Goal: Task Accomplishment & Management: Manage account settings

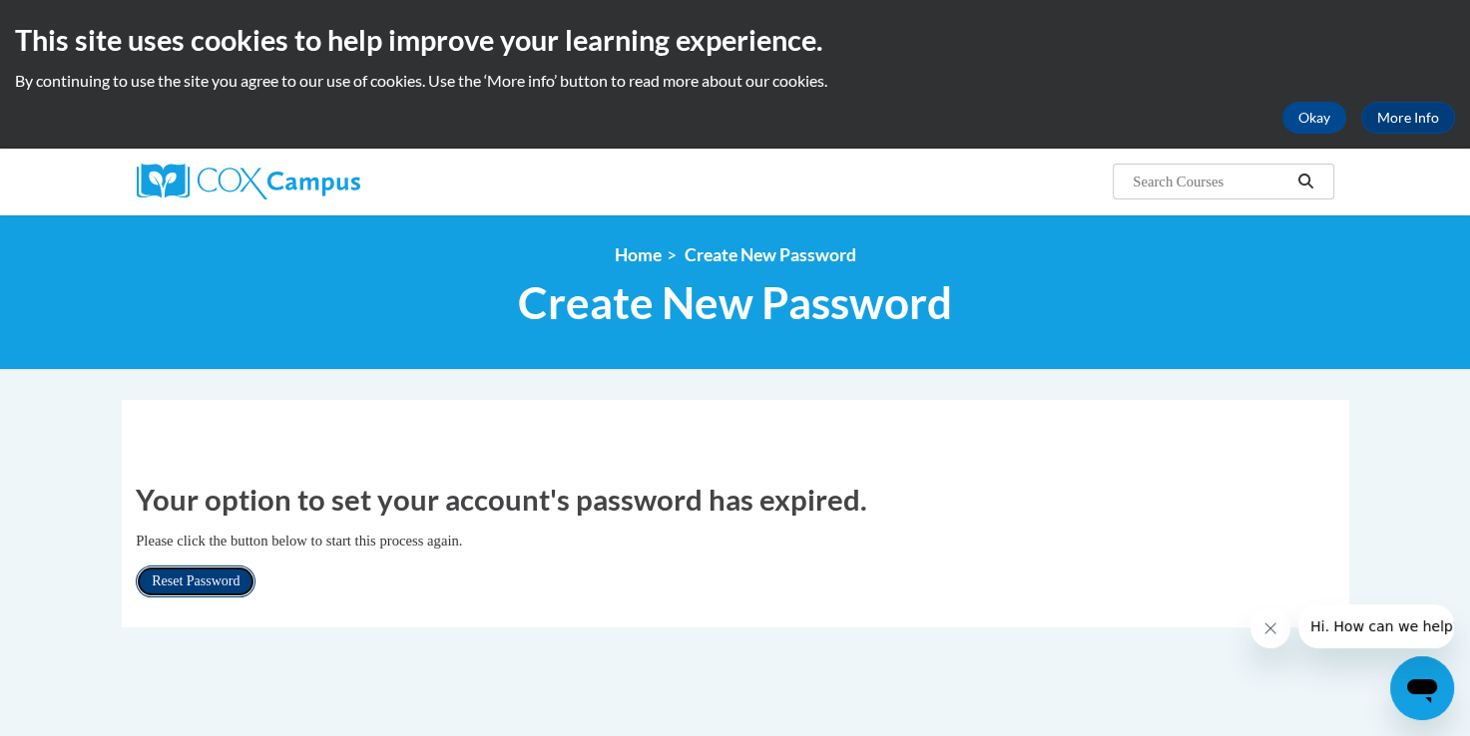
click at [237, 581] on link "Reset Password" at bounding box center [196, 582] width 120 height 32
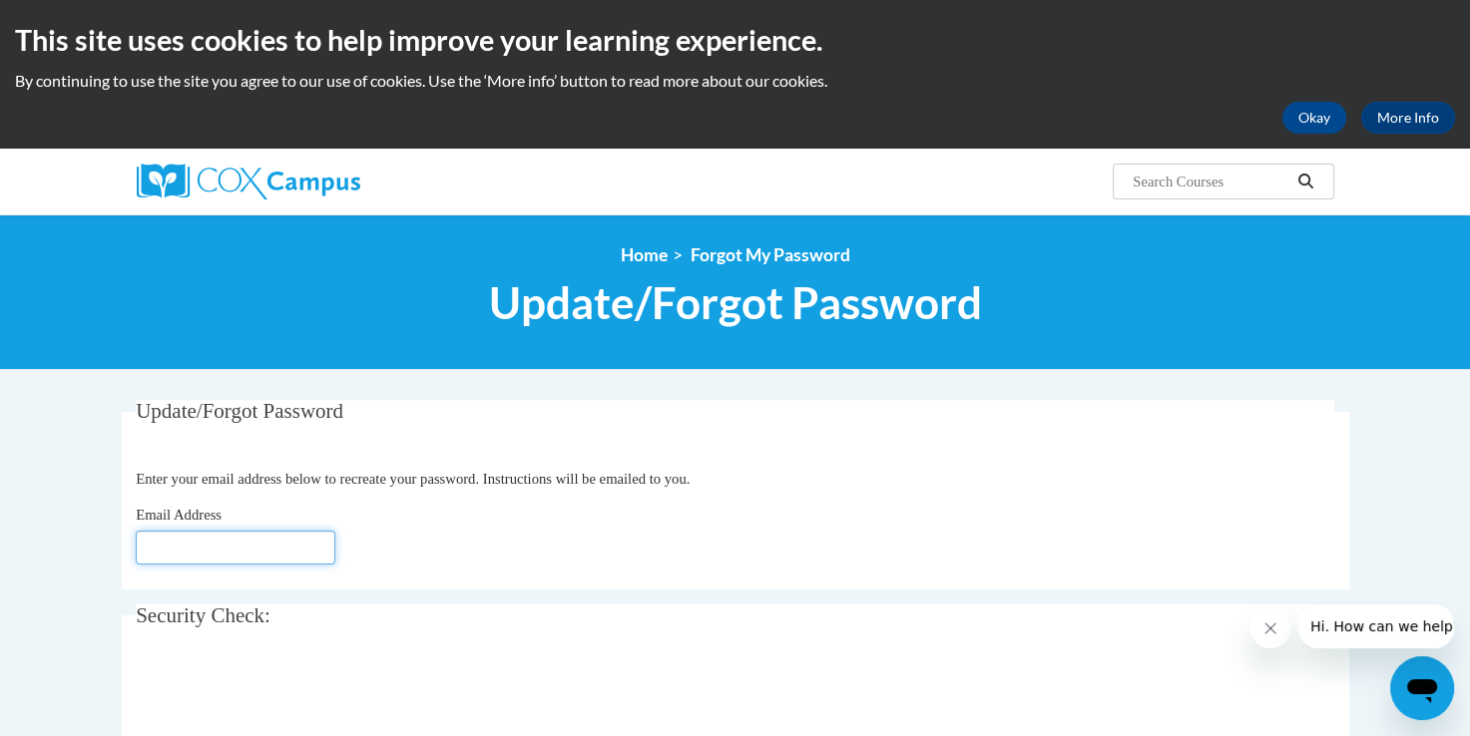
click at [237, 537] on input "Email Address" at bounding box center [236, 548] width 200 height 34
type input "[EMAIL_ADDRESS][DOMAIN_NAME]"
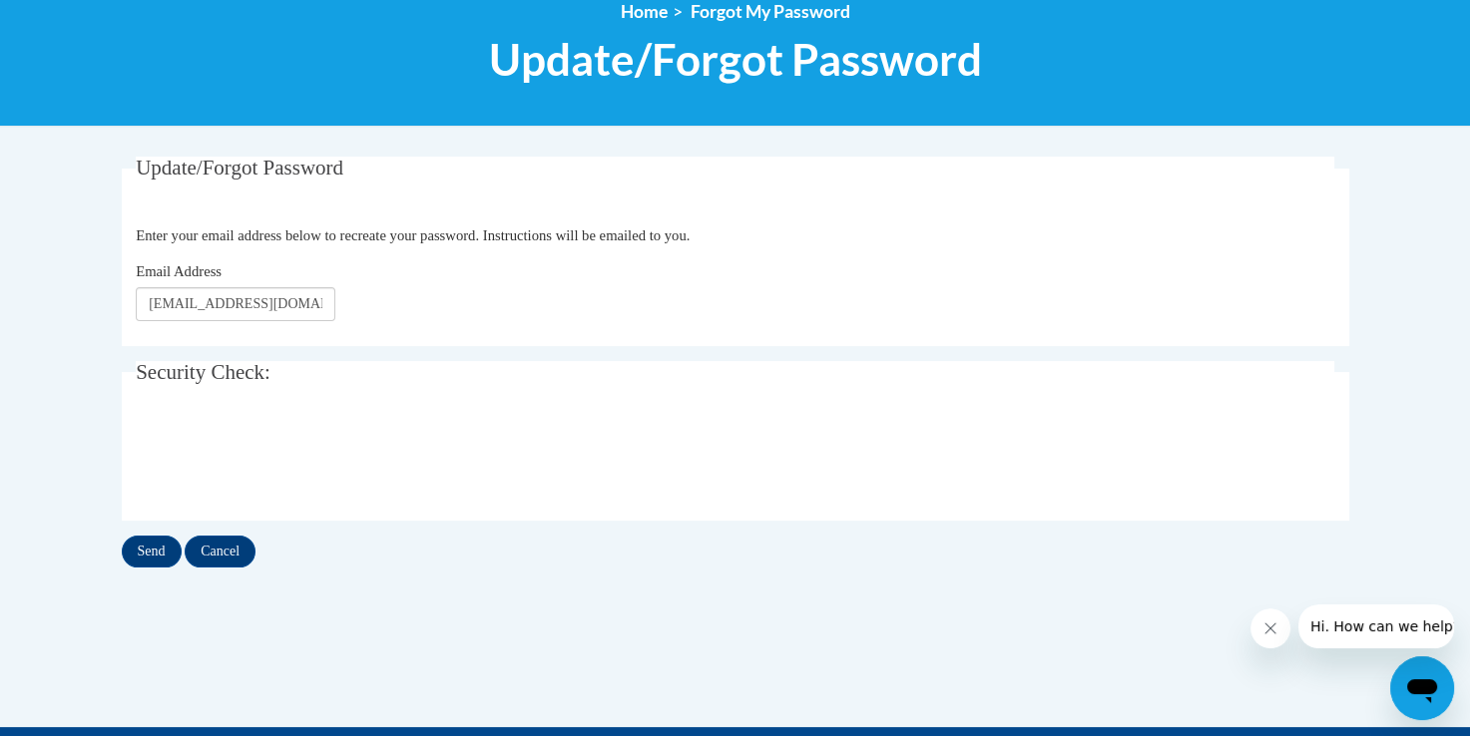
scroll to position [255, 0]
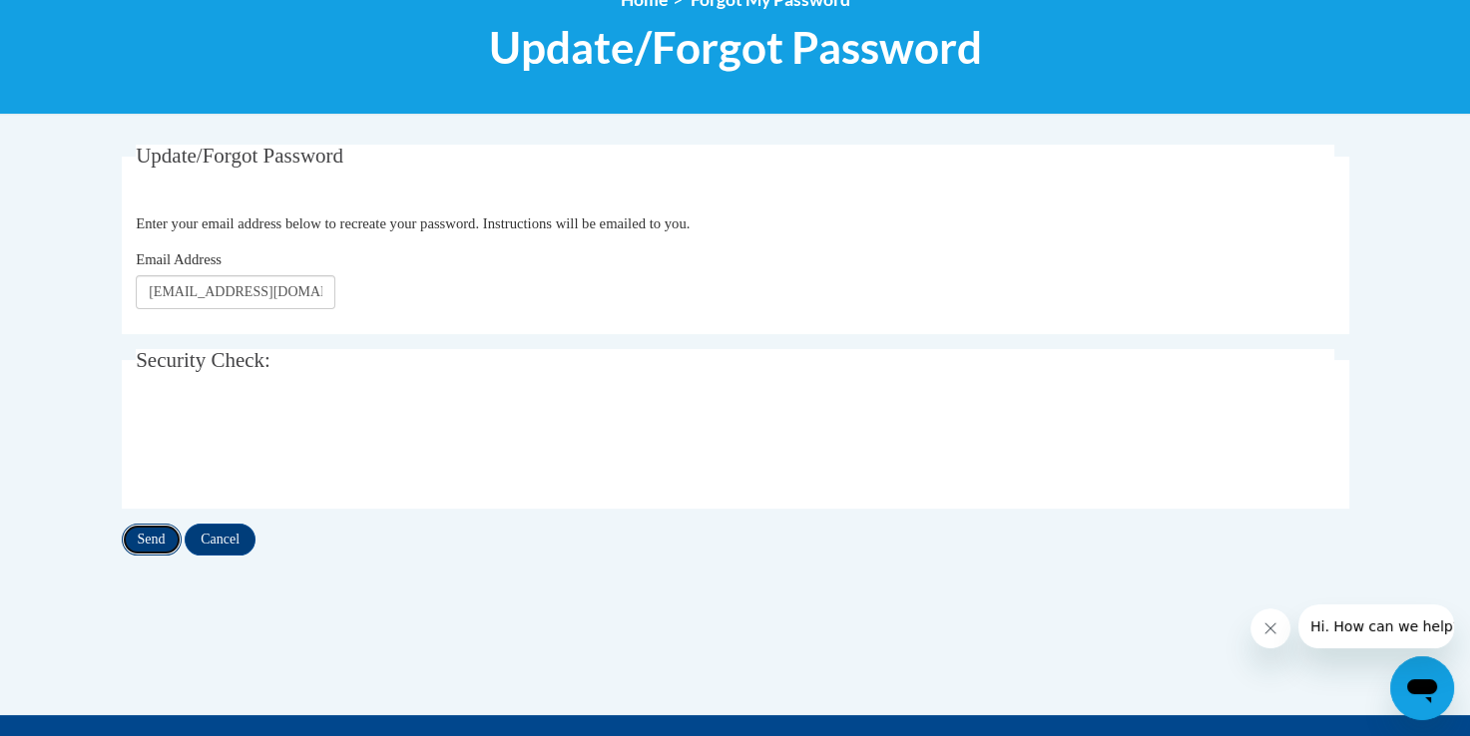
click at [156, 549] on input "Send" at bounding box center [152, 540] width 60 height 32
